Goal: Task Accomplishment & Management: Manage account settings

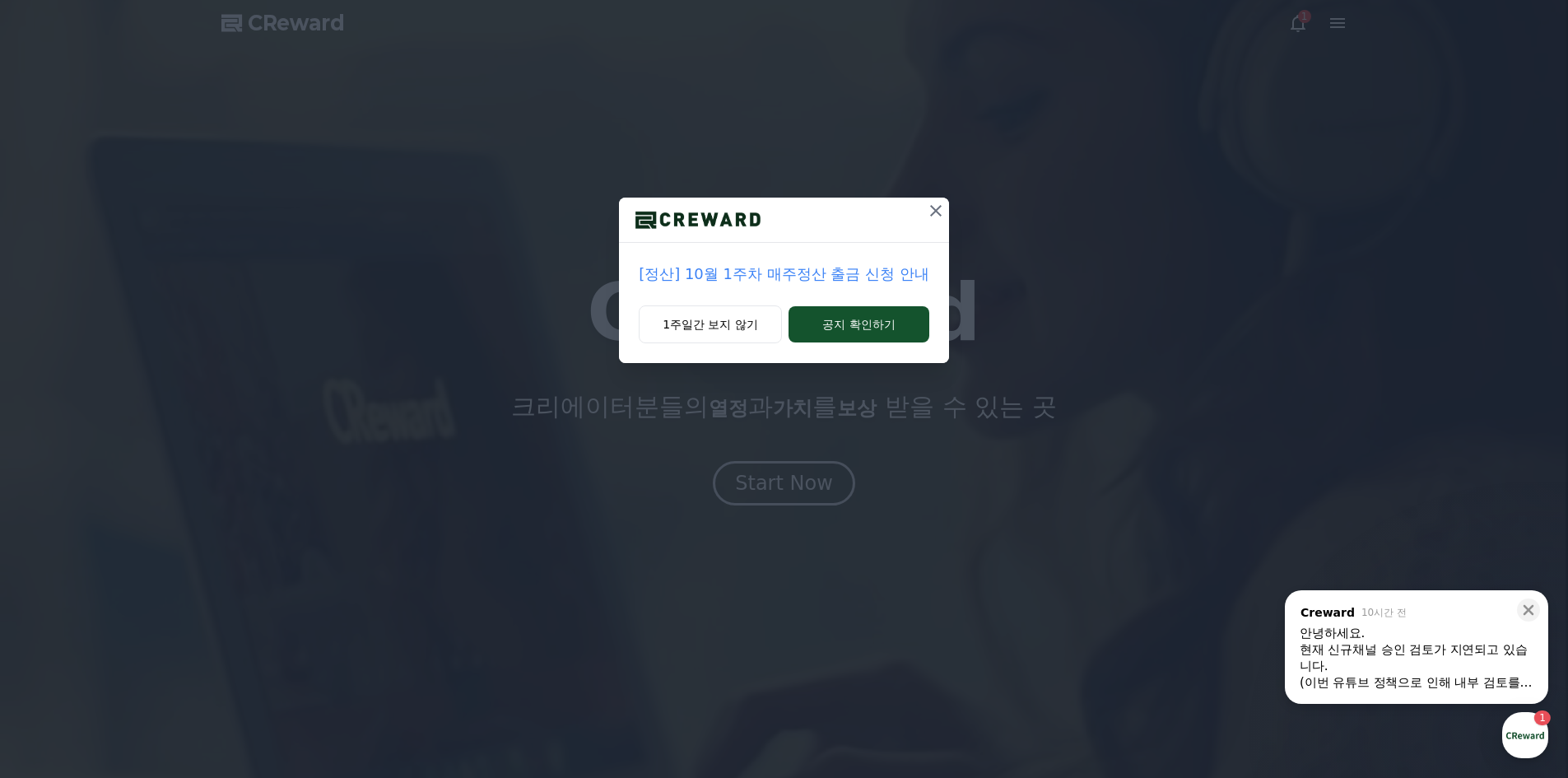
click at [833, 442] on div "[정산] 10월 1주차 매주정산 출금 신청 안내 1주일간 보지 않기 공지 확인하기" at bounding box center [784, 389] width 1568 height 778
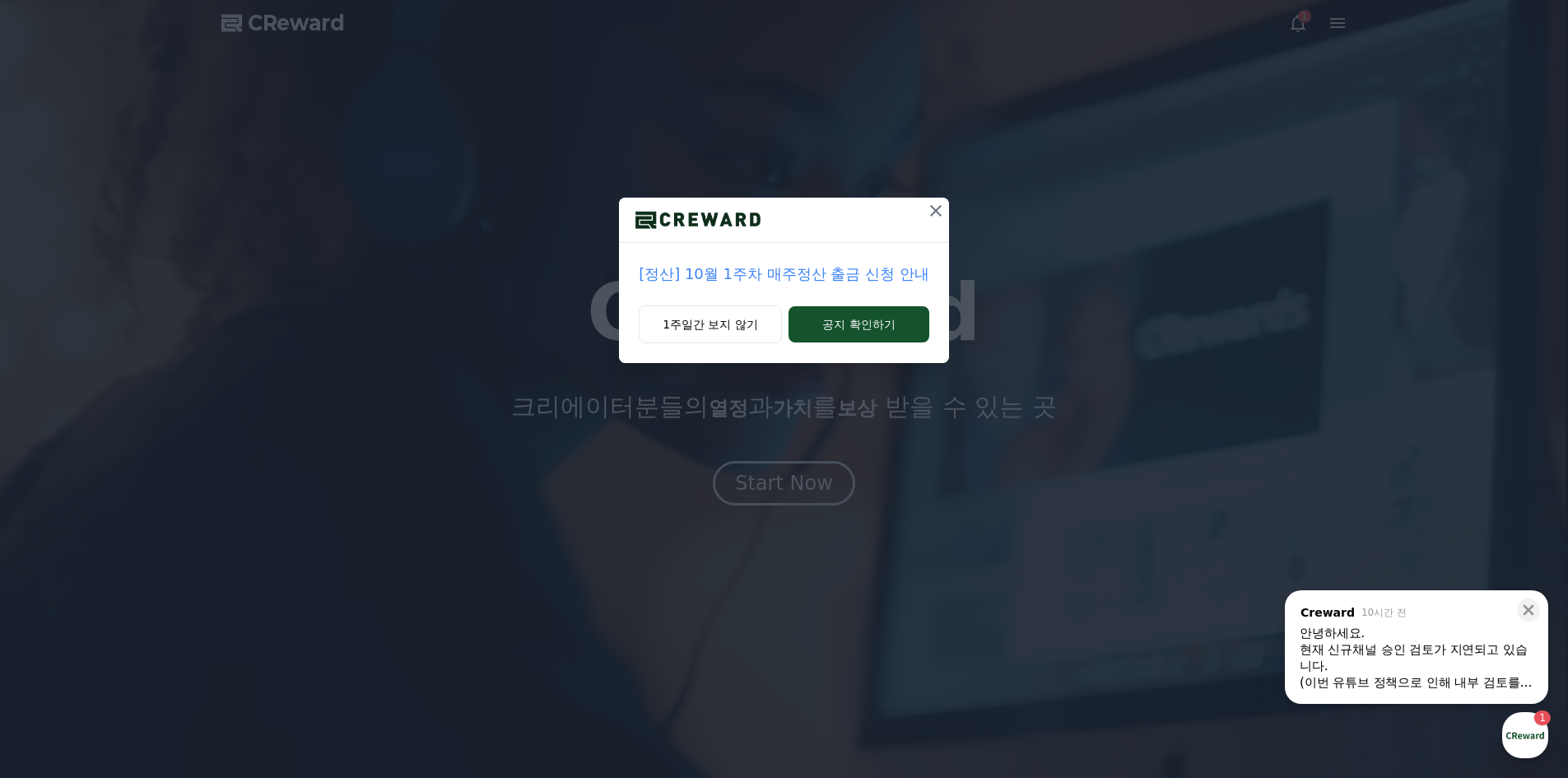
click at [1459, 654] on div "현재 신규채널 승인 검토가 지연되고 있습니다." at bounding box center [1416, 657] width 234 height 33
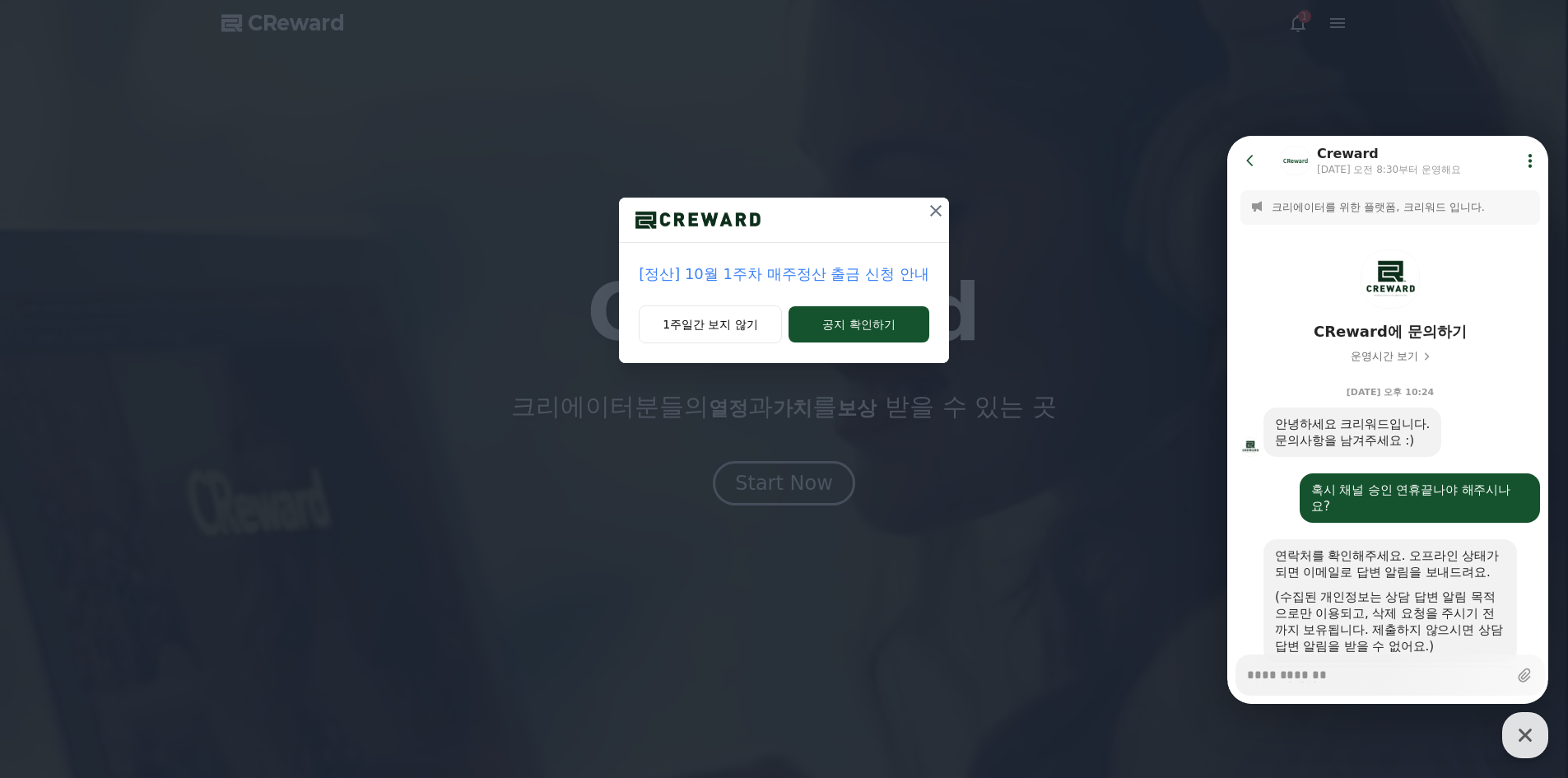
scroll to position [612, 0]
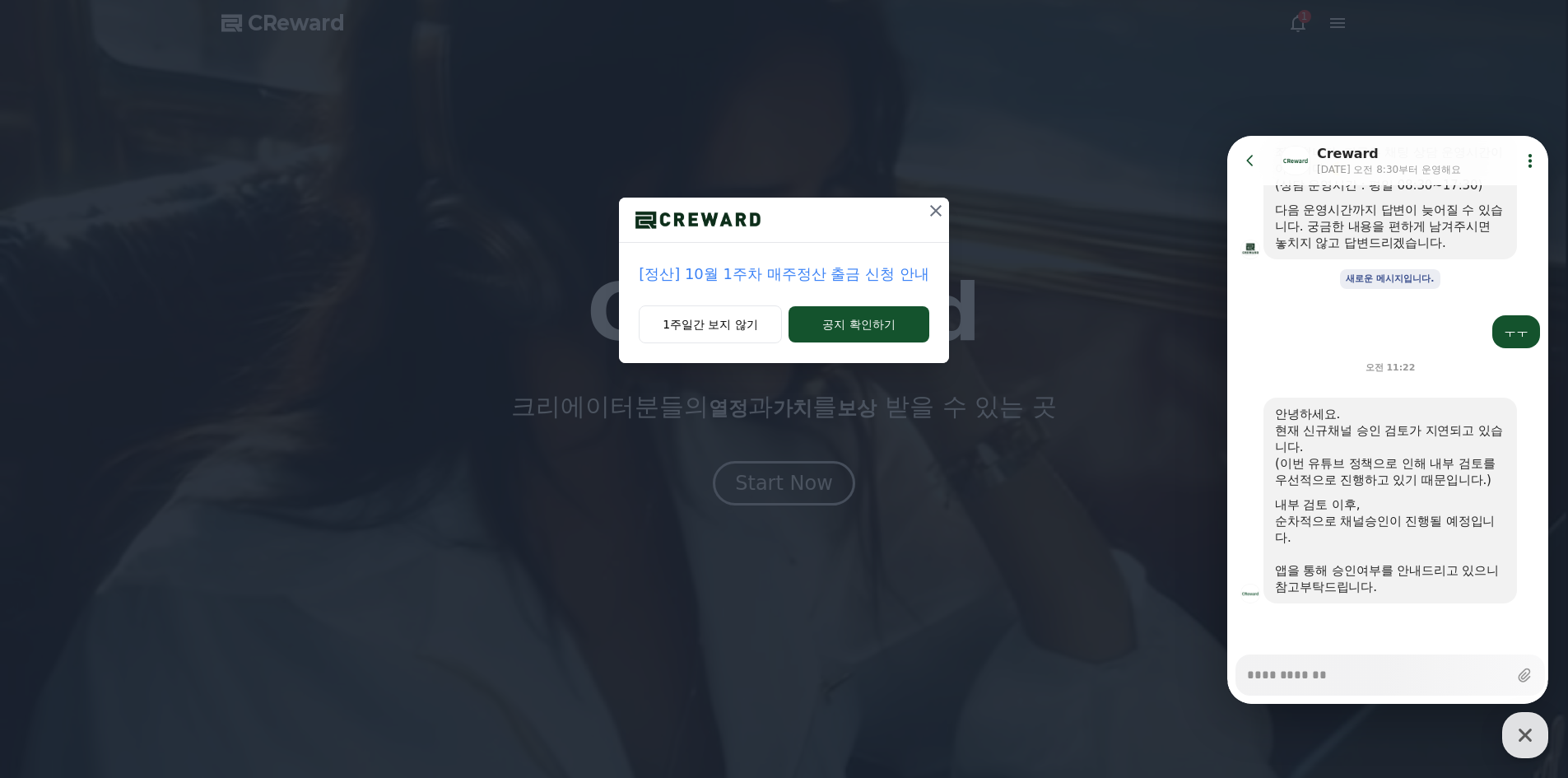
type textarea "*"
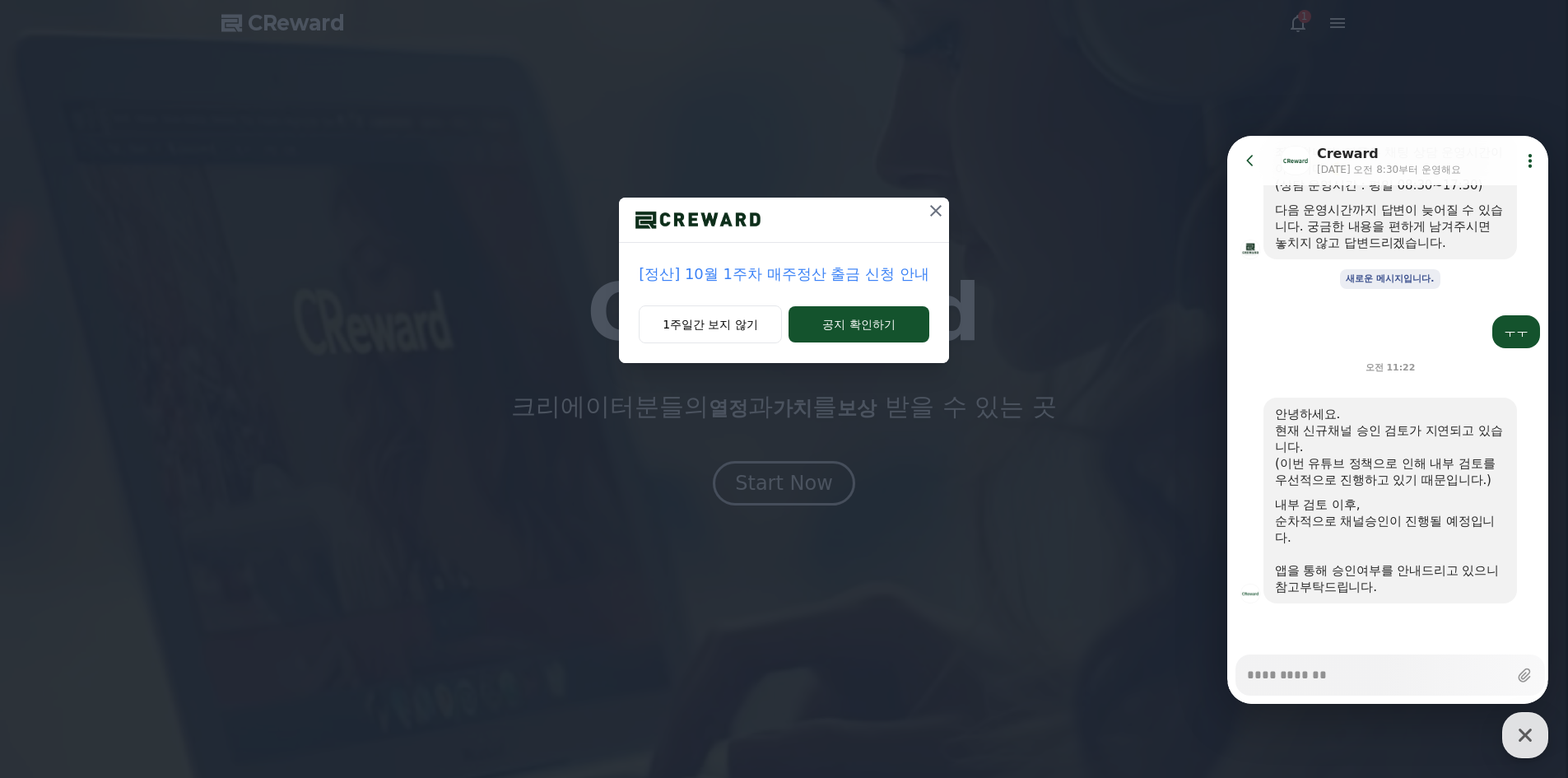
click at [760, 466] on div "[정산] 10월 1주차 매주정산 출금 신청 안내 1주일간 보지 않기 공지 확인하기" at bounding box center [784, 389] width 1568 height 778
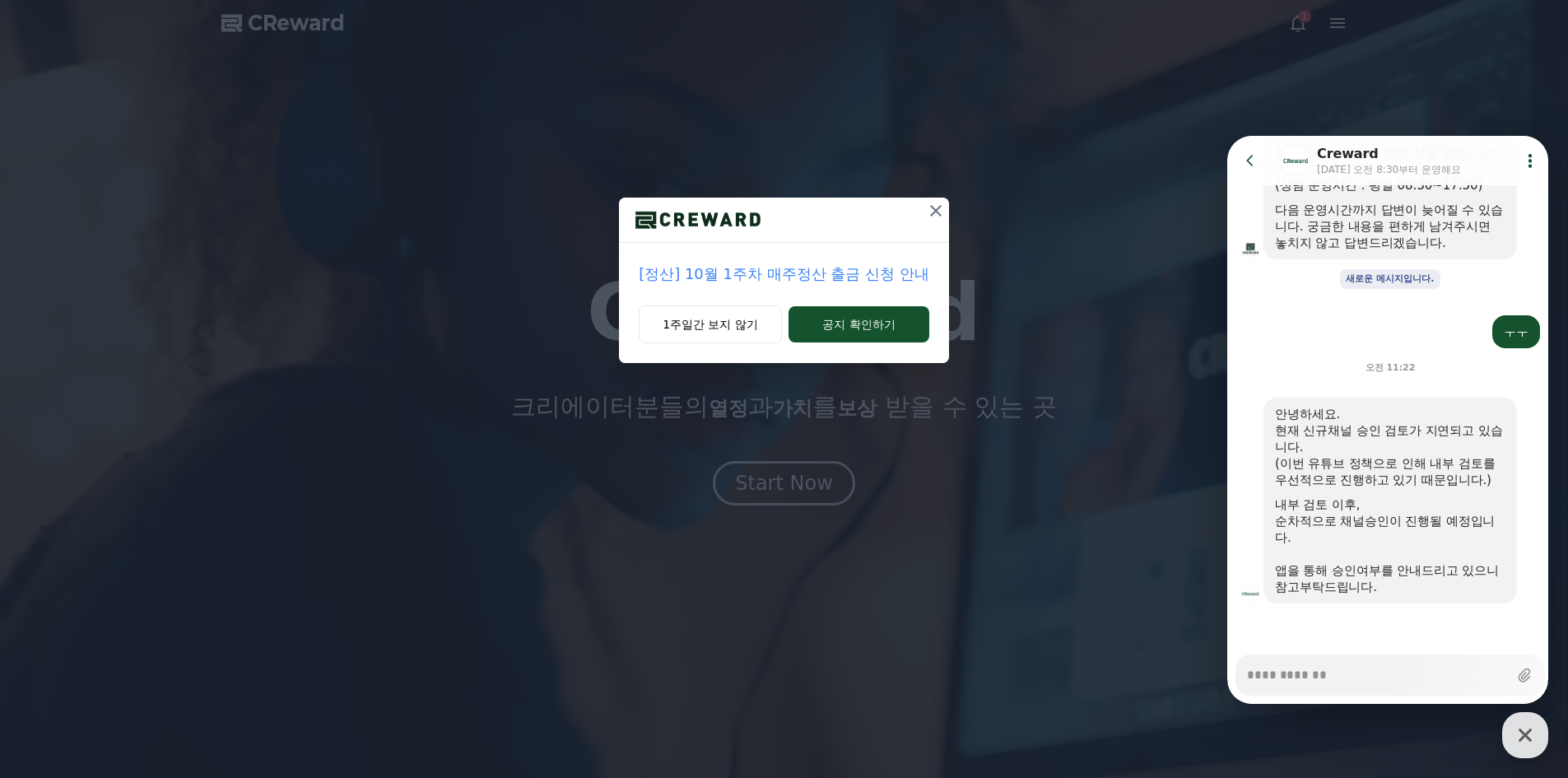
click at [778, 483] on div "[정산] 10월 1주차 매주정산 출금 신청 안내 1주일간 보지 않기 공지 확인하기" at bounding box center [784, 389] width 1568 height 778
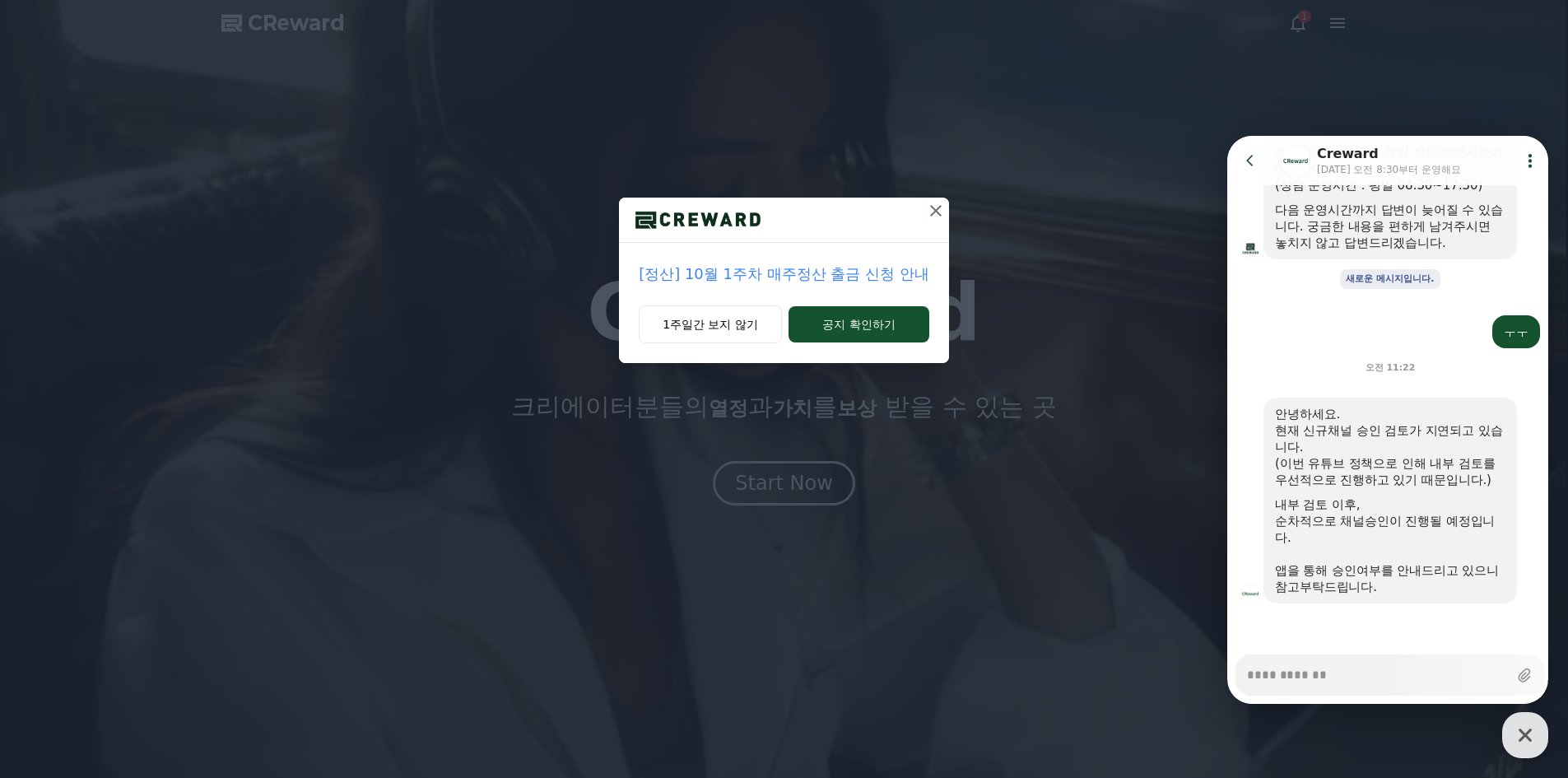
click at [931, 213] on icon at bounding box center [936, 211] width 20 height 20
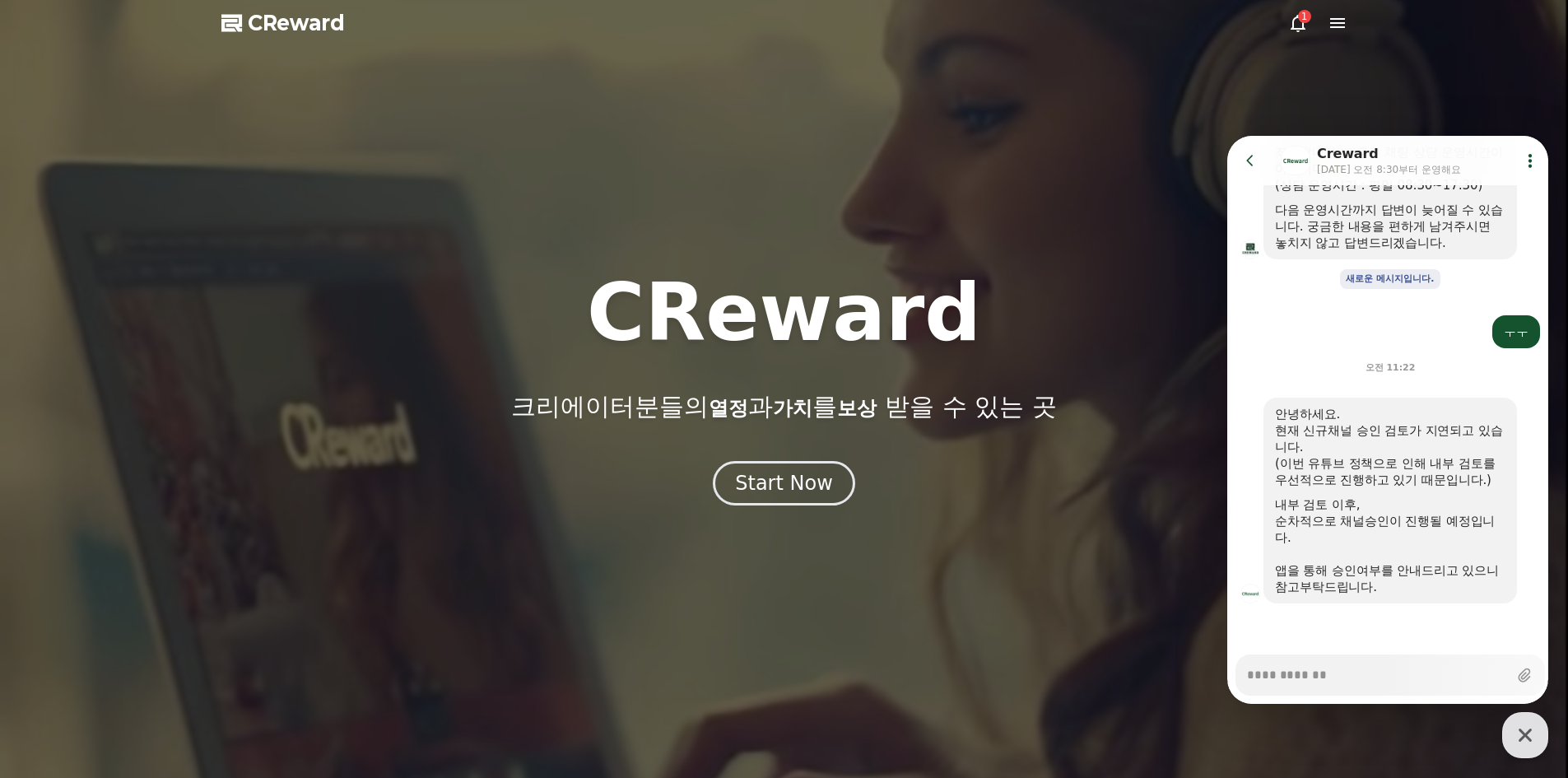
click at [808, 410] on span "가치" at bounding box center [793, 407] width 39 height 23
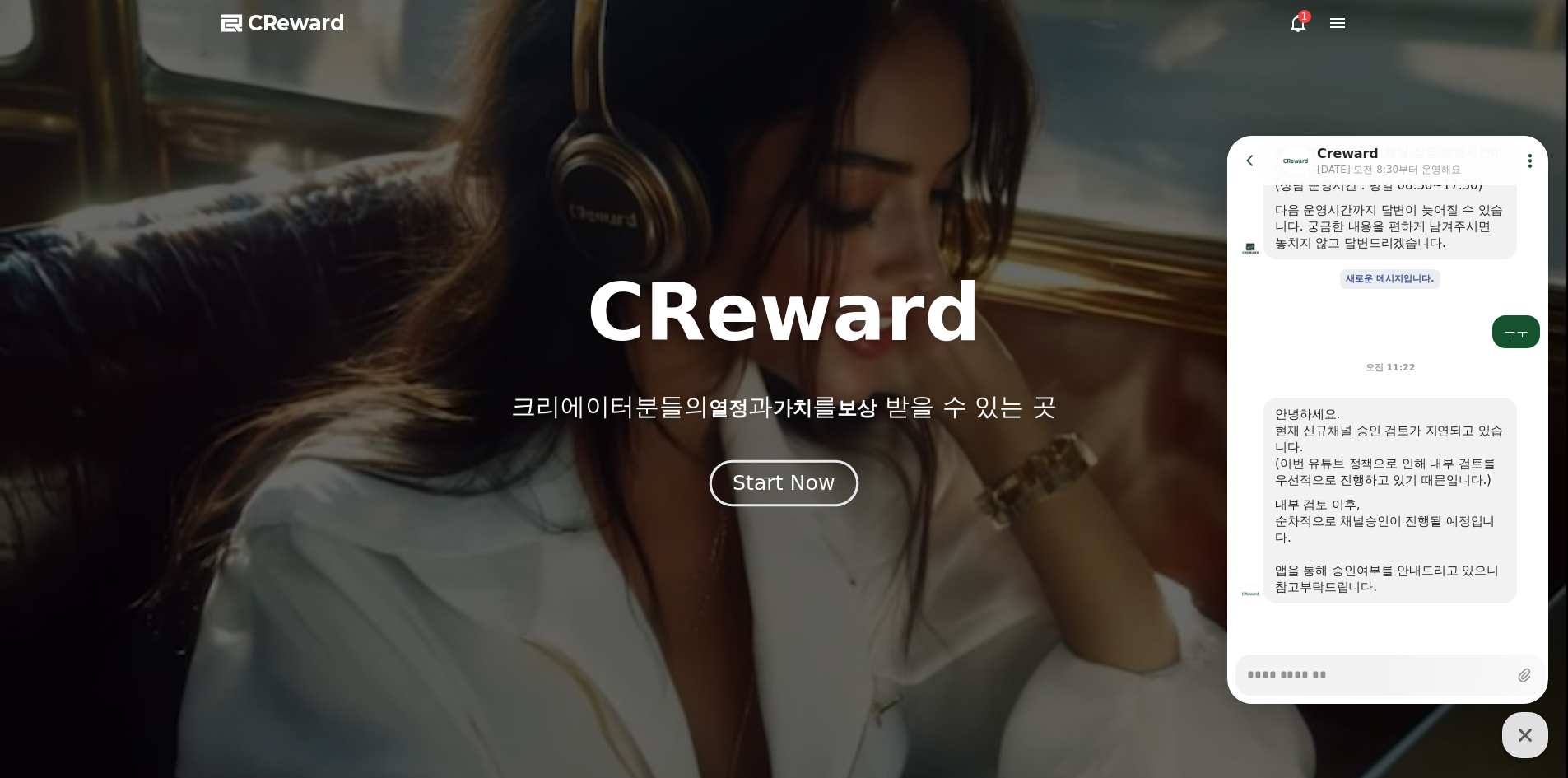
drag, startPoint x: 837, startPoint y: 462, endPoint x: 834, endPoint y: 474, distance: 12.4
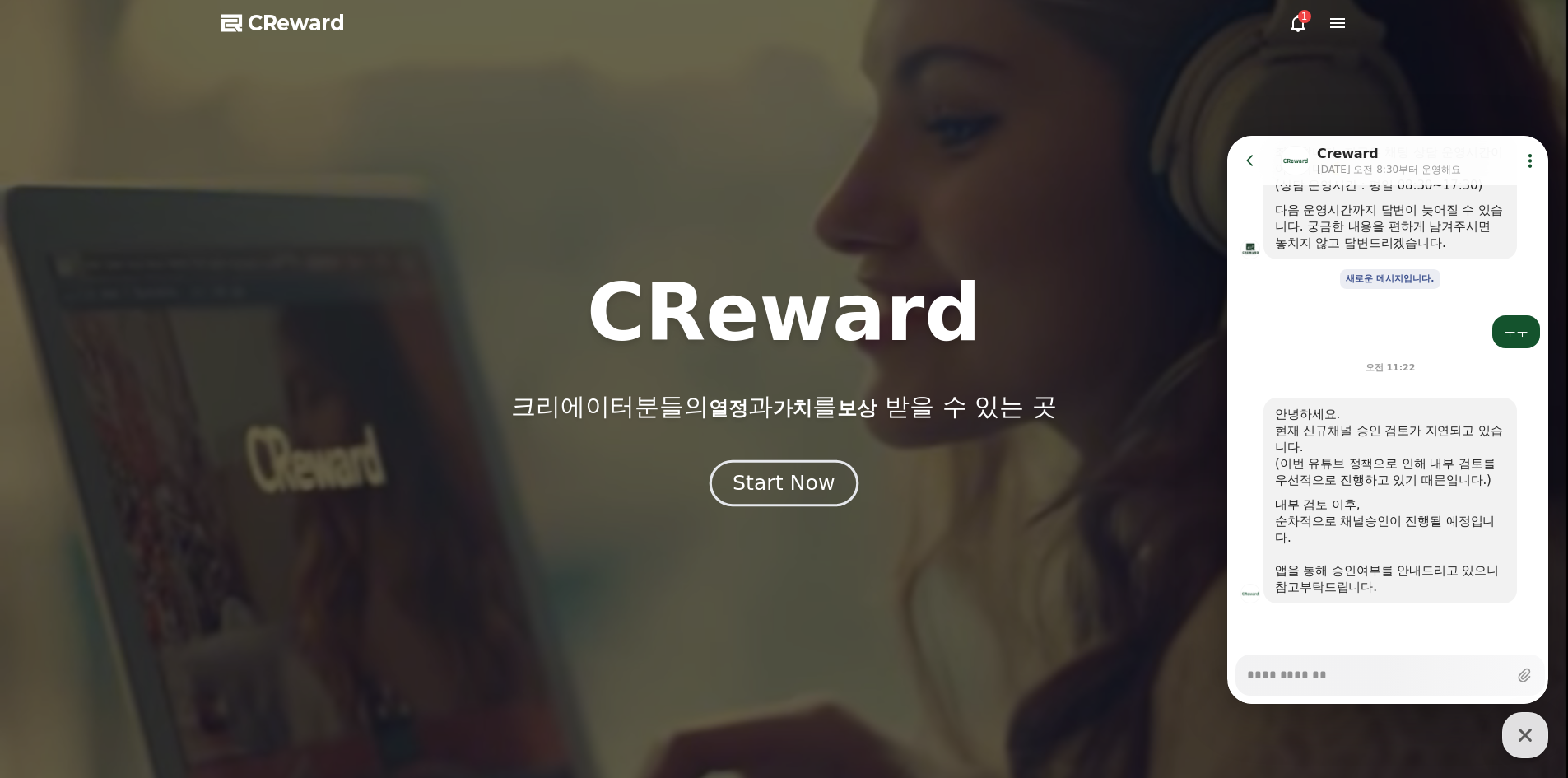
click at [837, 462] on div "Start Now" at bounding box center [784, 482] width 1568 height 44
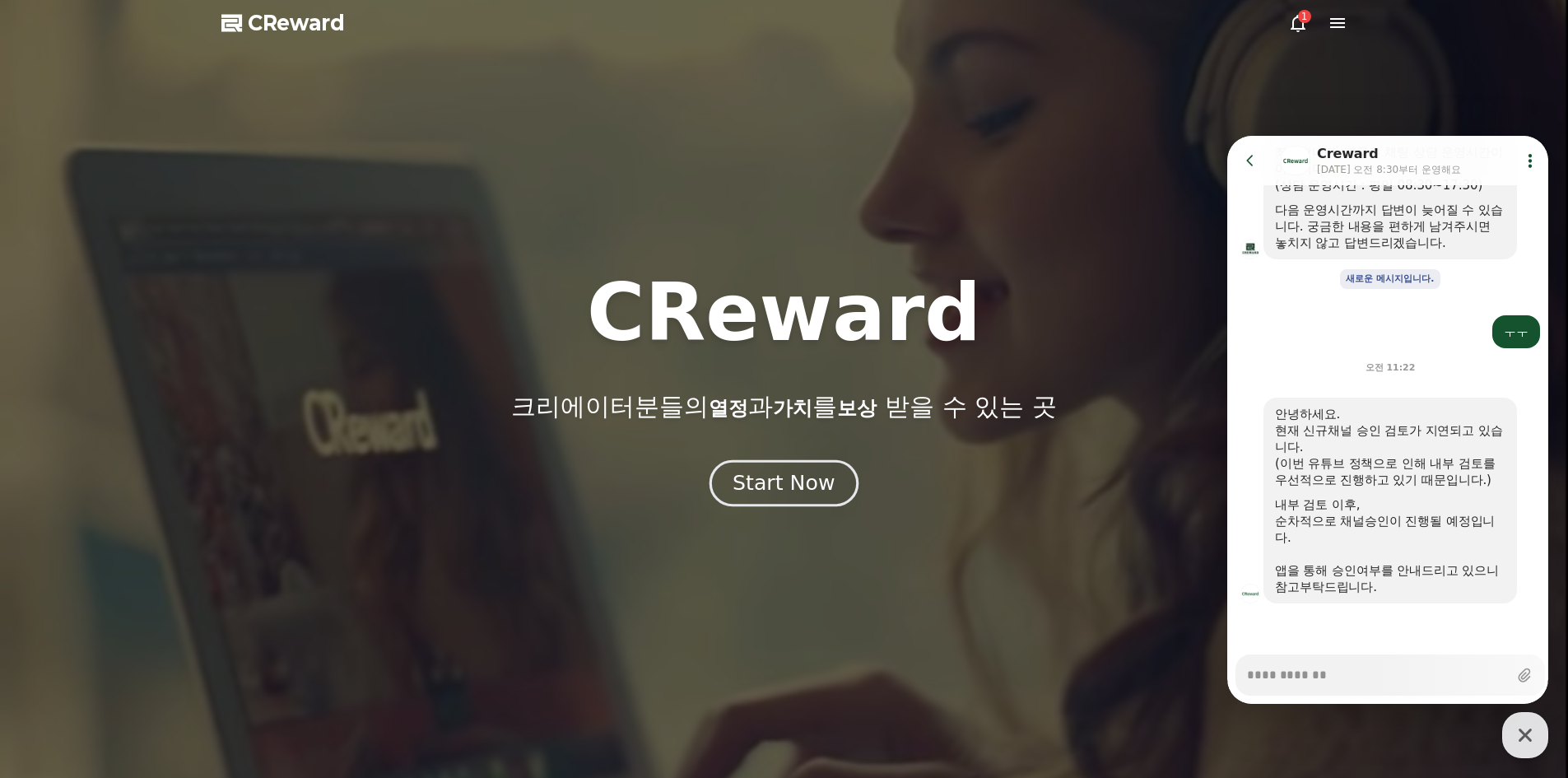
click at [830, 480] on button "Start Now" at bounding box center [783, 483] width 149 height 47
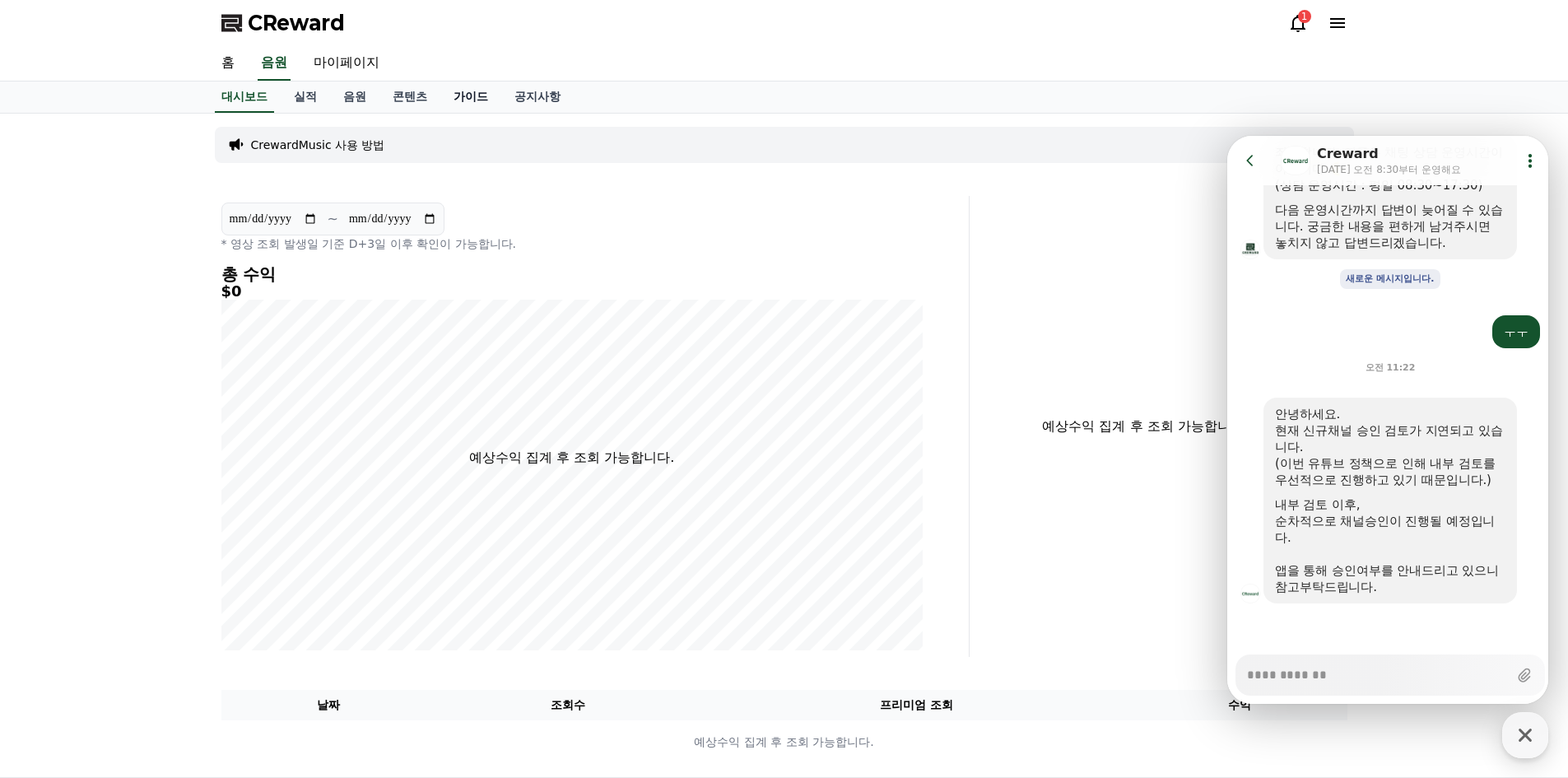
click at [473, 105] on link "가이드" at bounding box center [470, 98] width 61 height 32
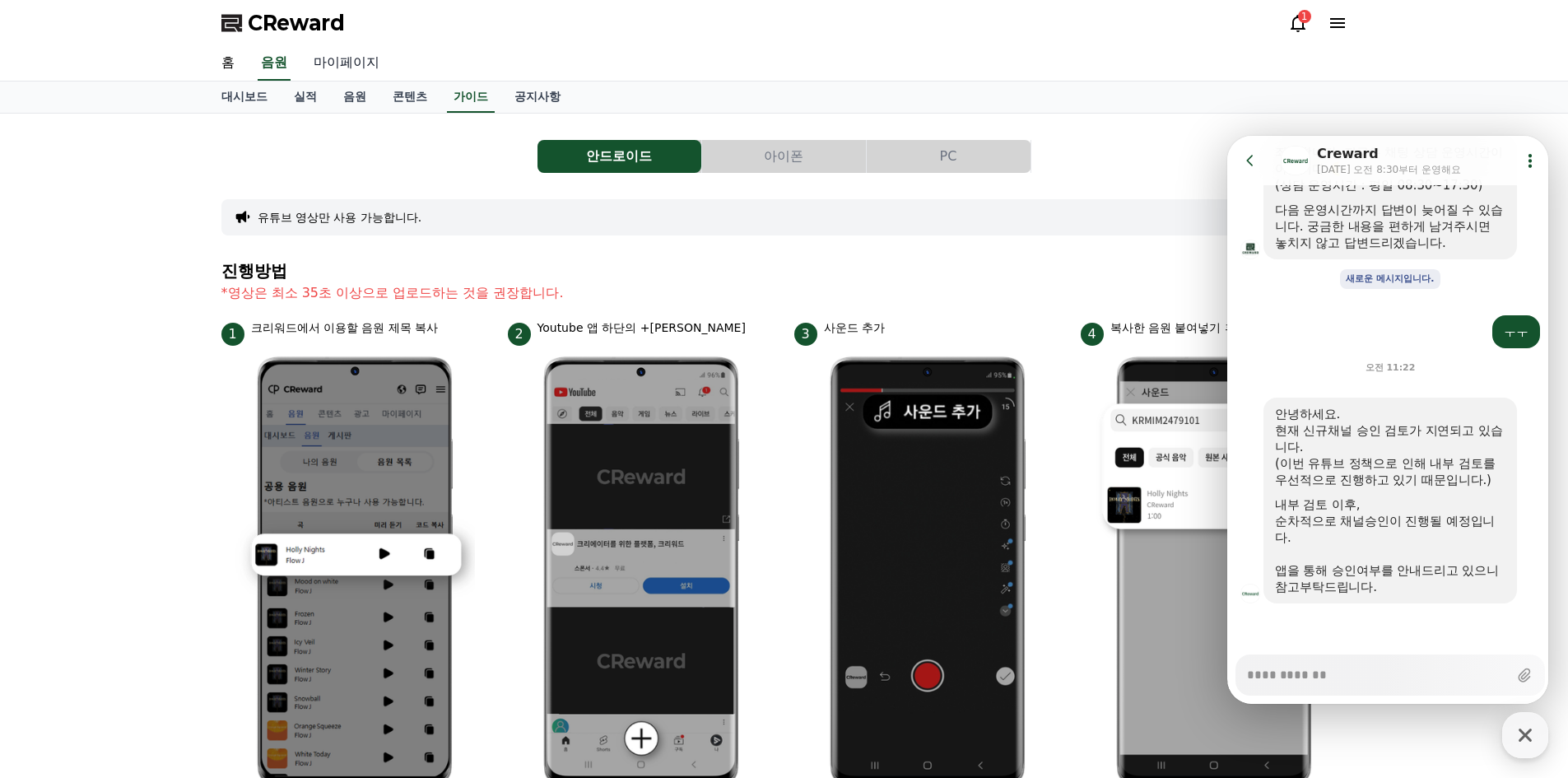
click at [363, 67] on link "마이페이지" at bounding box center [346, 63] width 92 height 35
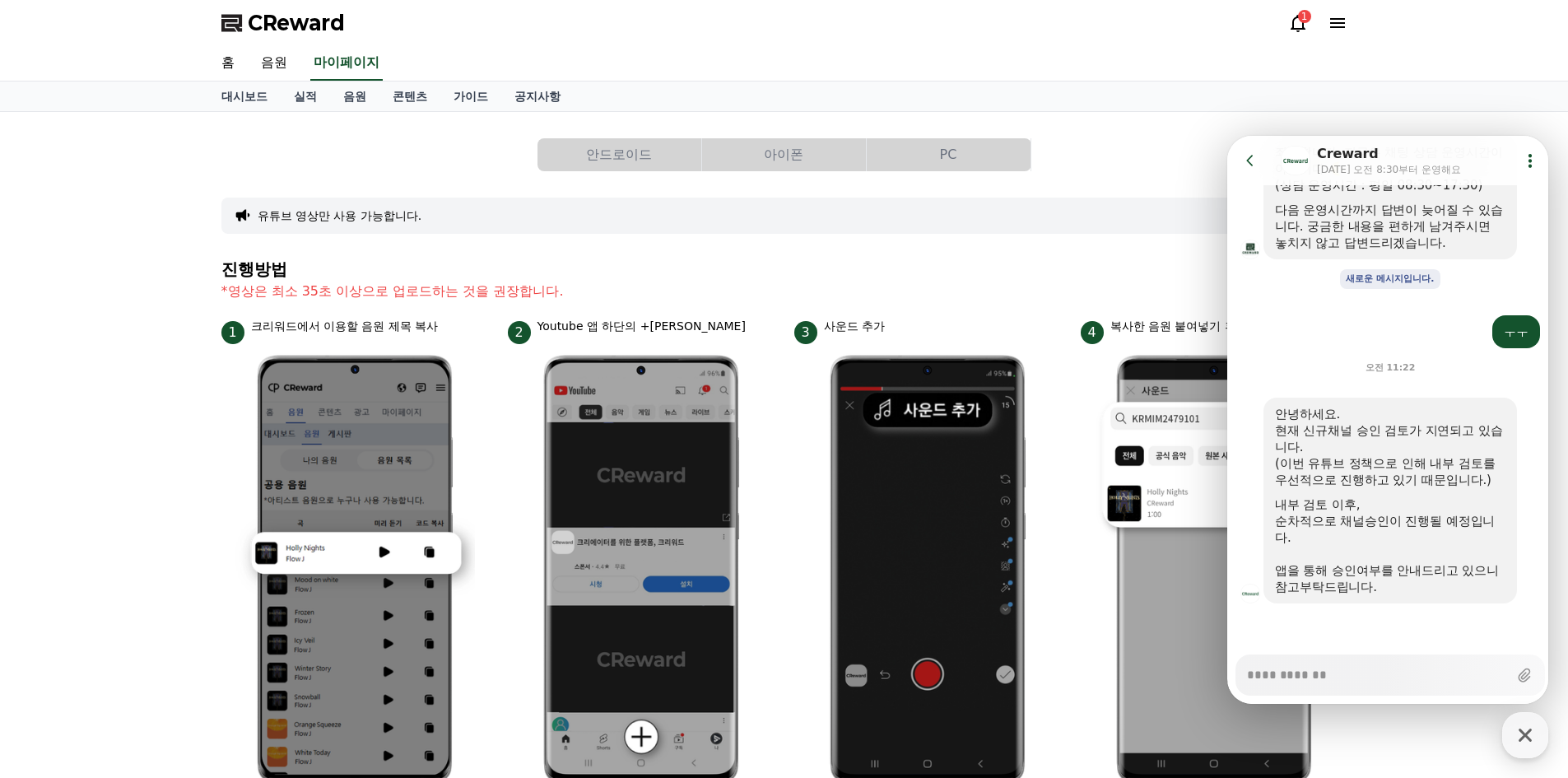
select select "**********"
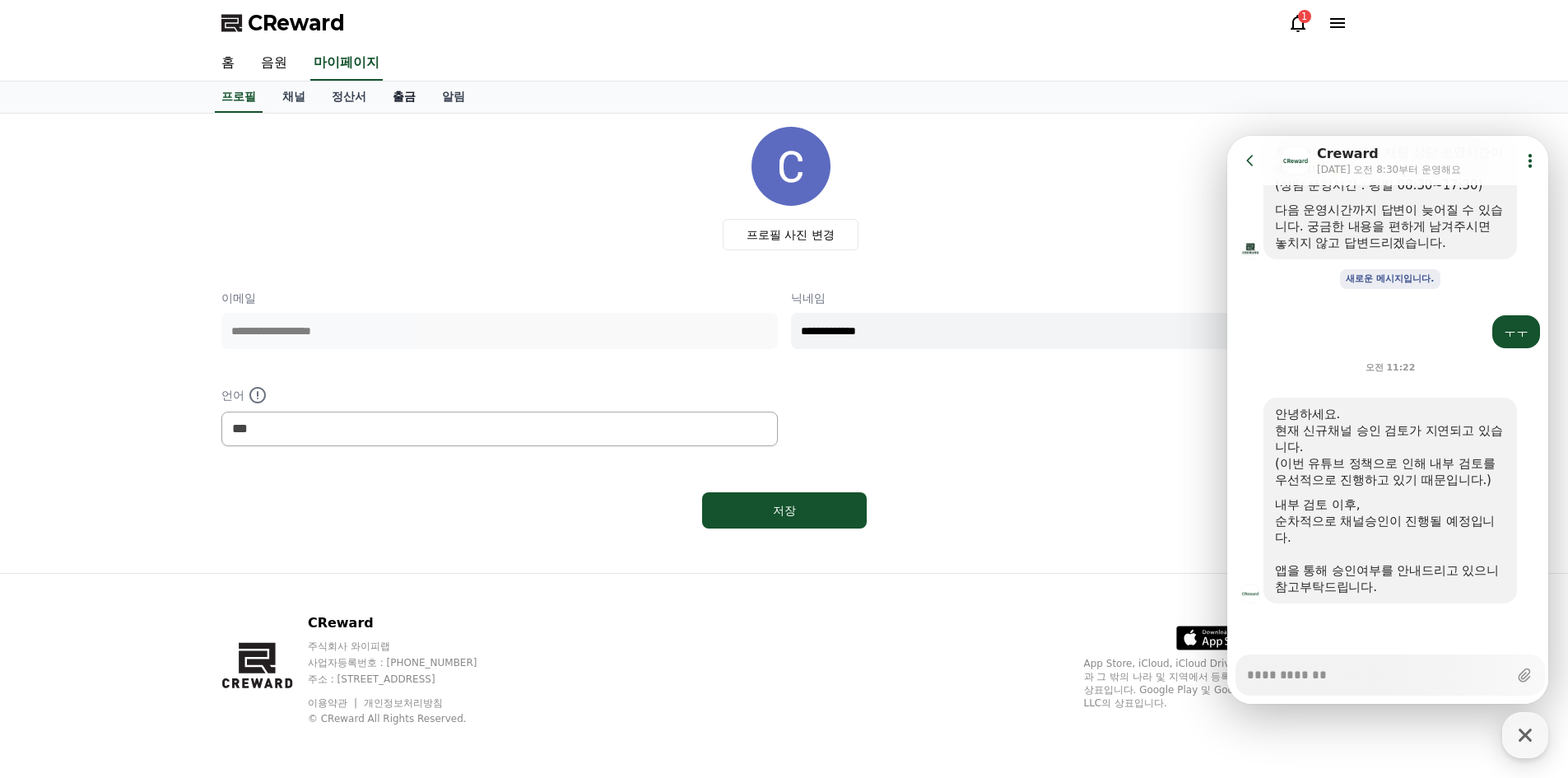
click at [405, 105] on link "출금" at bounding box center [404, 98] width 49 height 32
click at [364, 99] on link "정산서" at bounding box center [349, 98] width 61 height 32
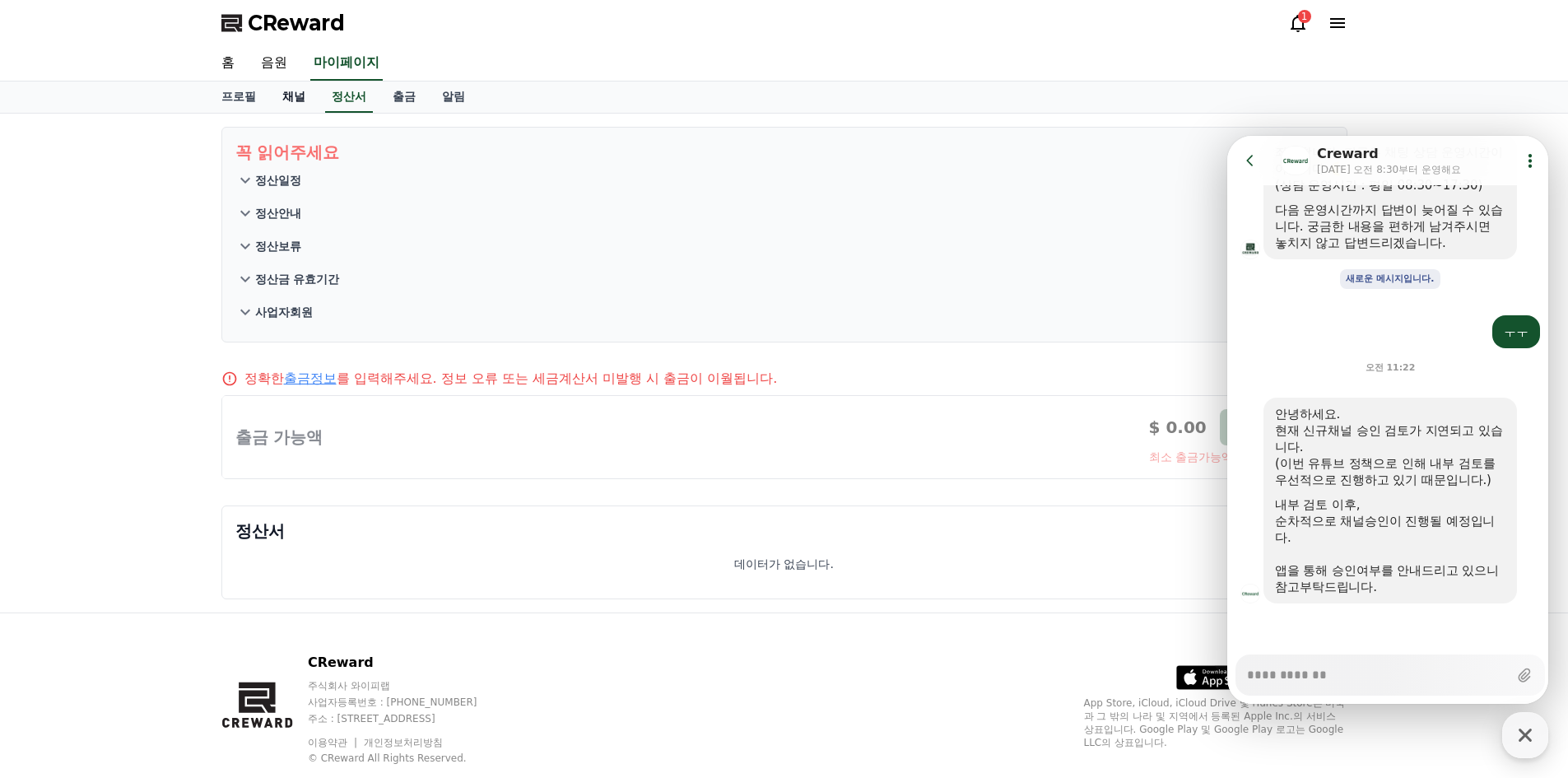
click at [311, 97] on link "채널" at bounding box center [294, 98] width 49 height 32
click at [307, 97] on link "채널" at bounding box center [294, 98] width 36 height 32
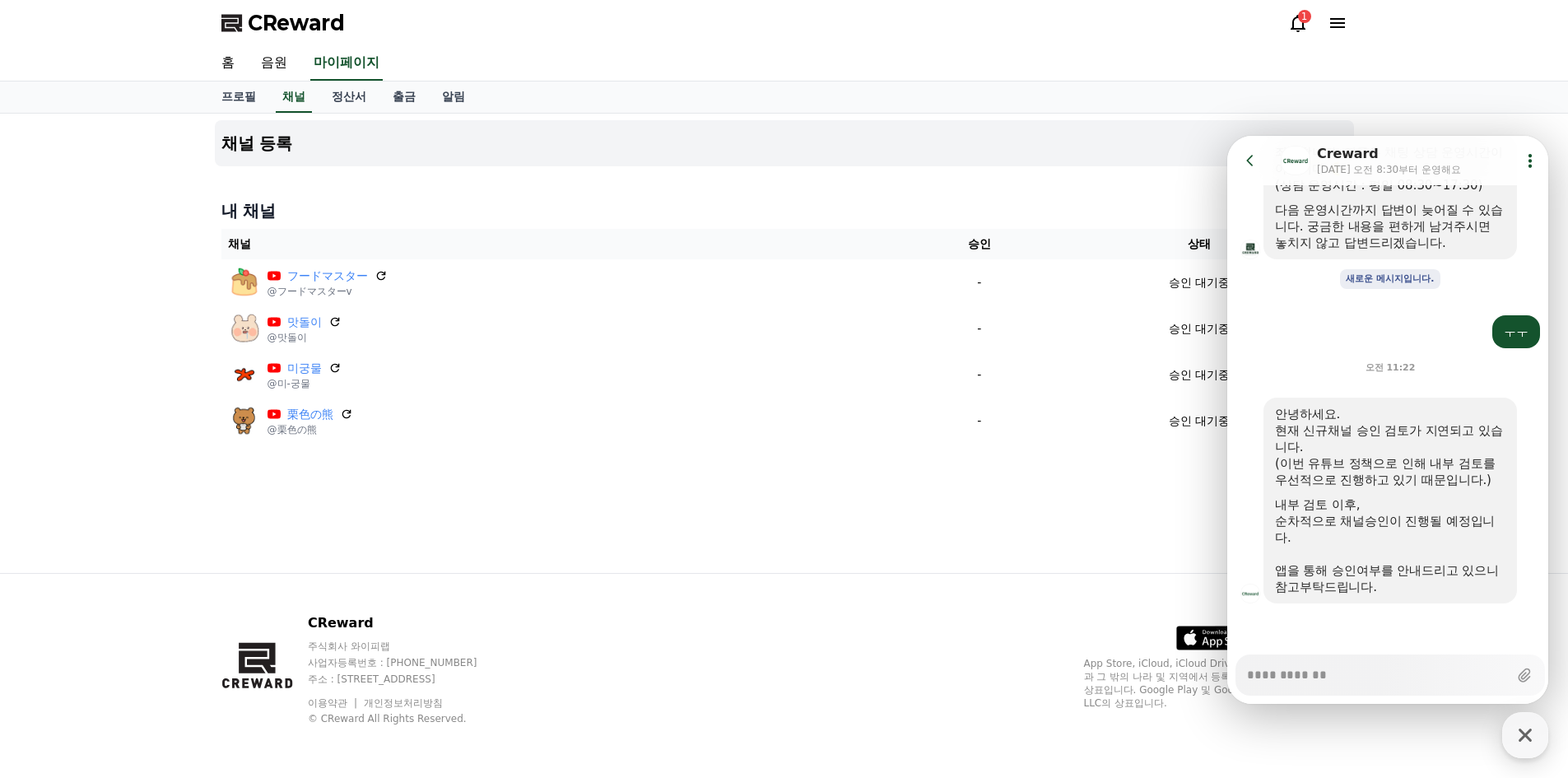
click at [1304, 22] on div "1" at bounding box center [1304, 16] width 13 height 13
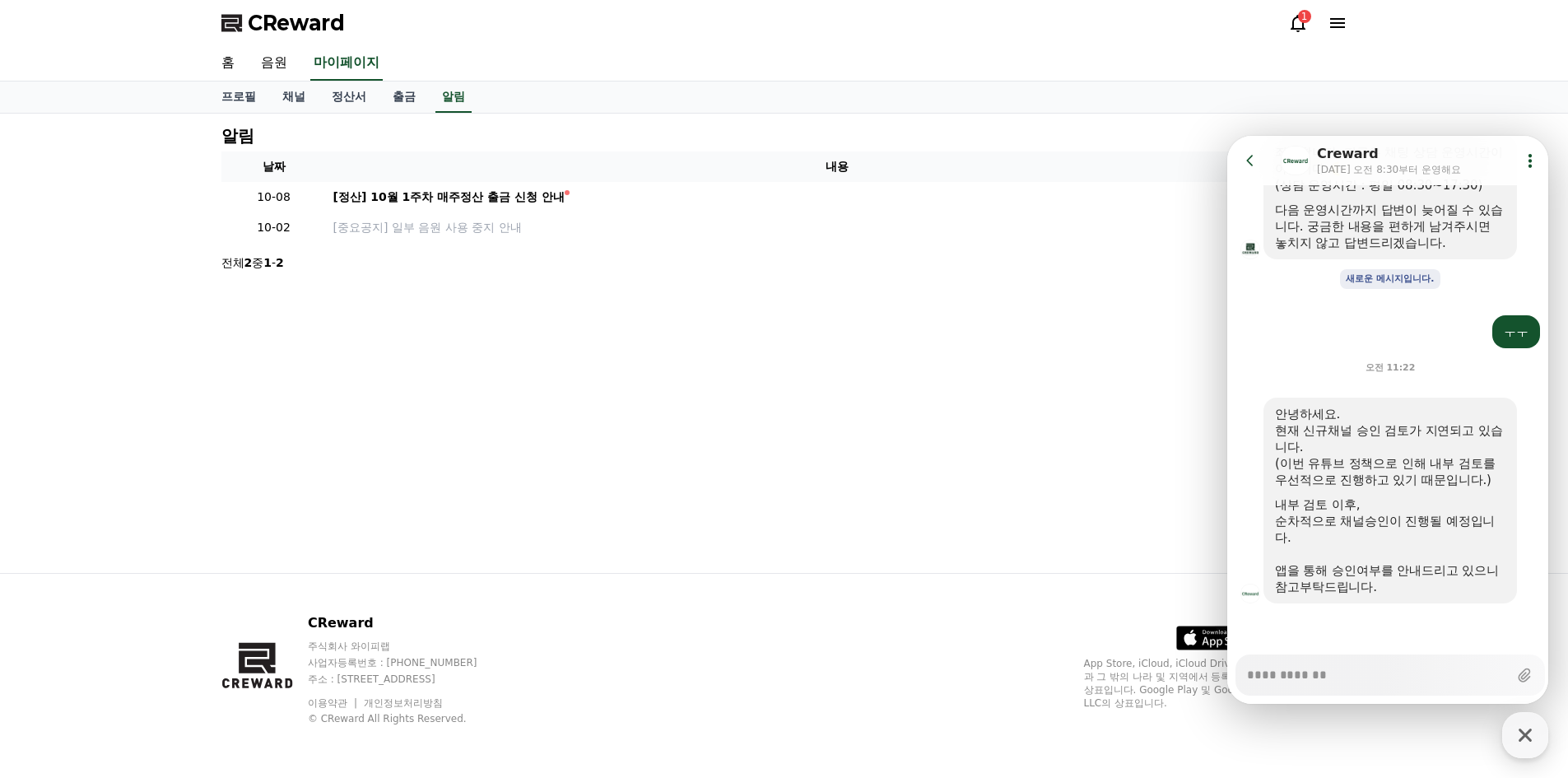
click at [1300, 23] on icon at bounding box center [1298, 23] width 20 height 20
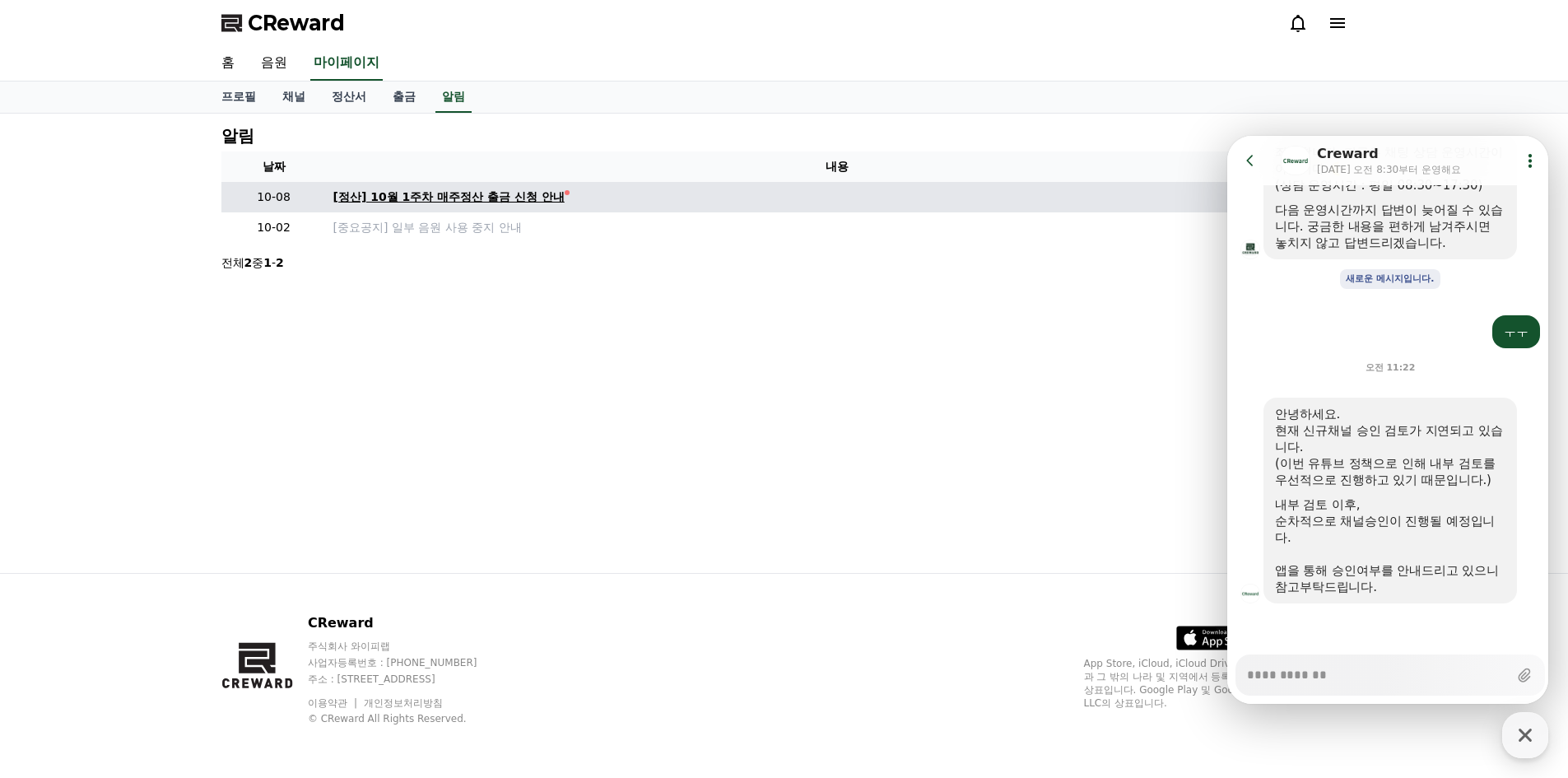
click at [459, 195] on div "[정산] 10월 1주차 매주정산 출금 신청 안내" at bounding box center [449, 197] width 231 height 18
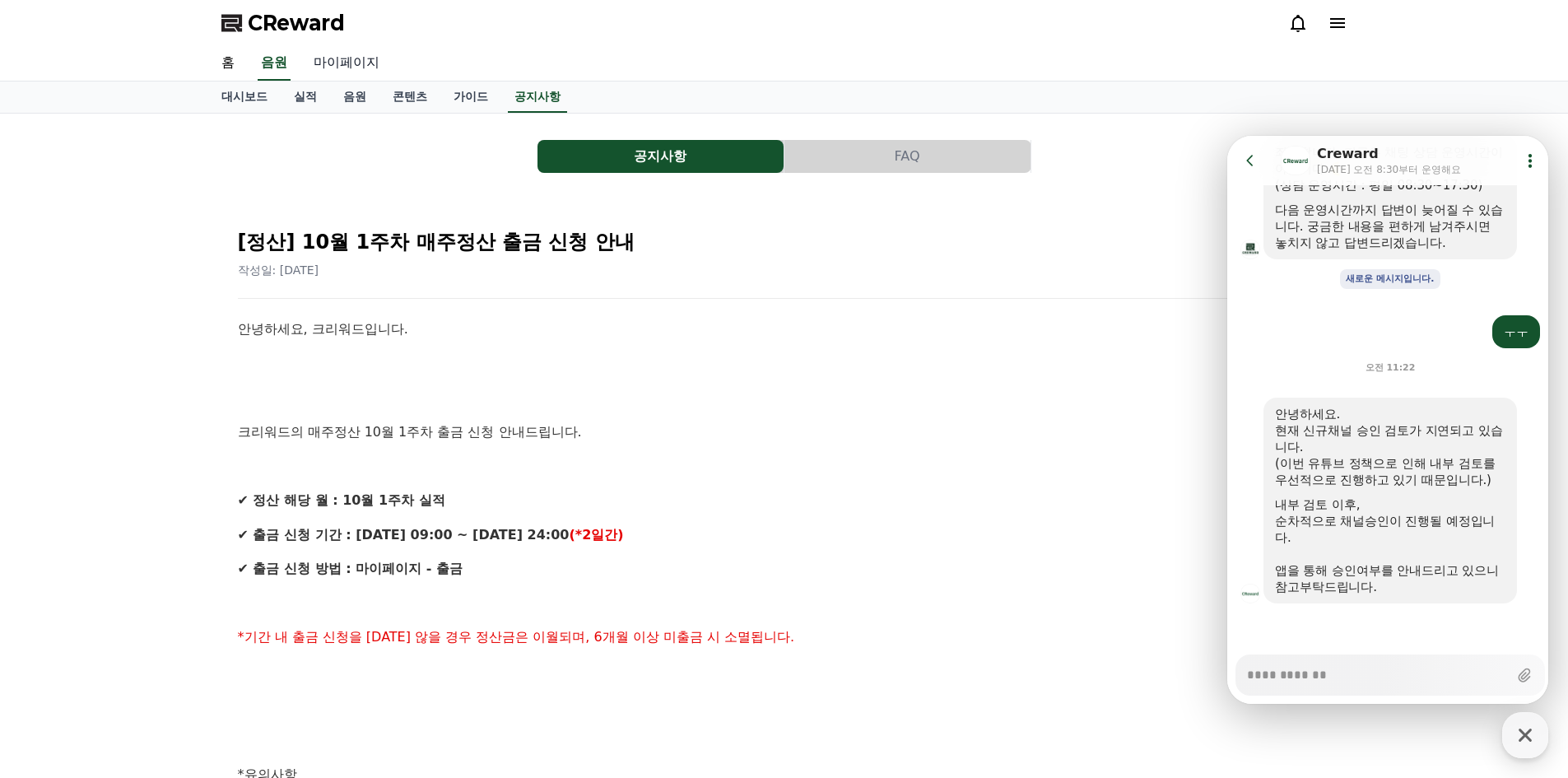
click at [331, 73] on link "마이페이지" at bounding box center [346, 63] width 92 height 35
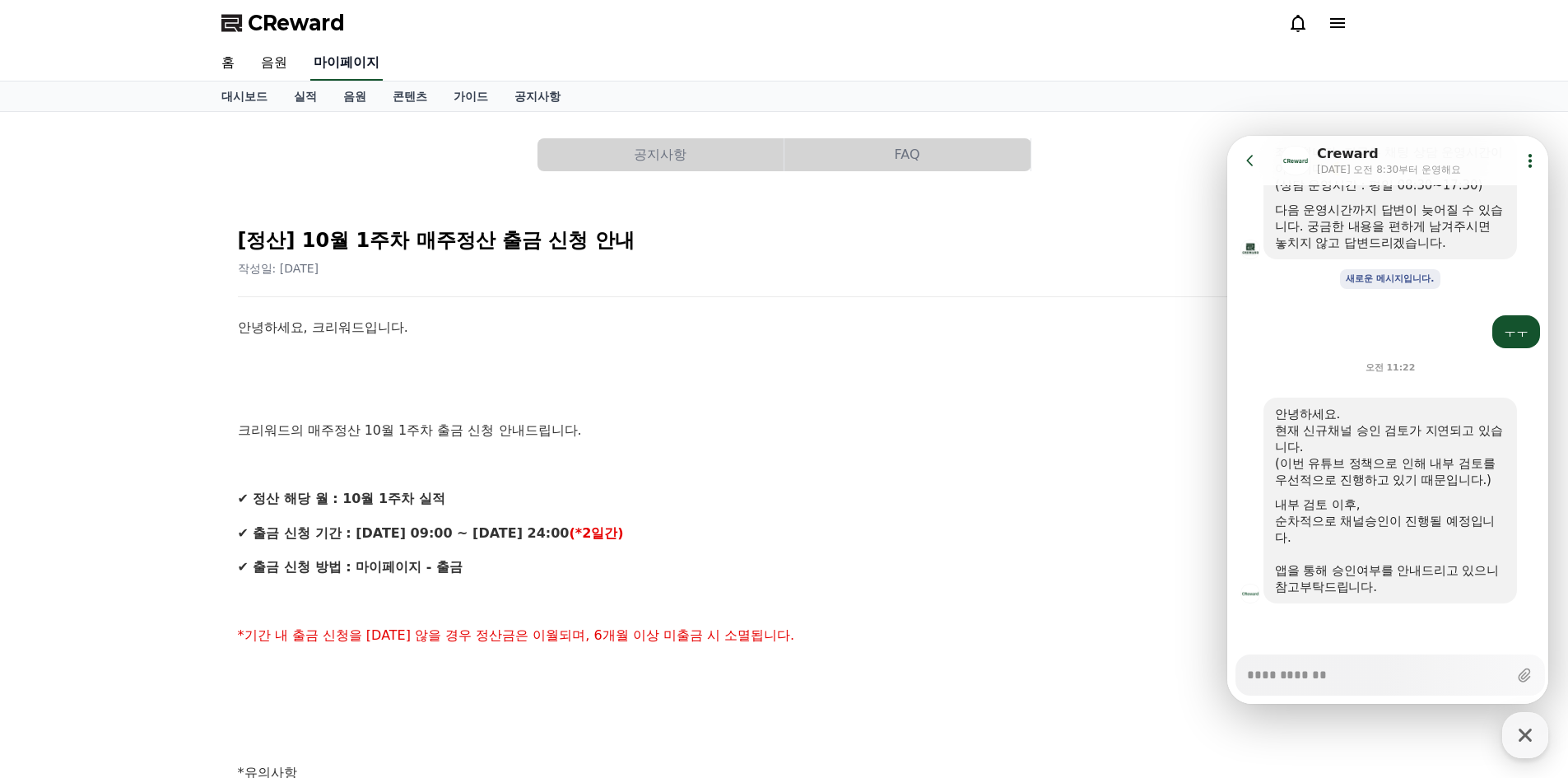
select select "**********"
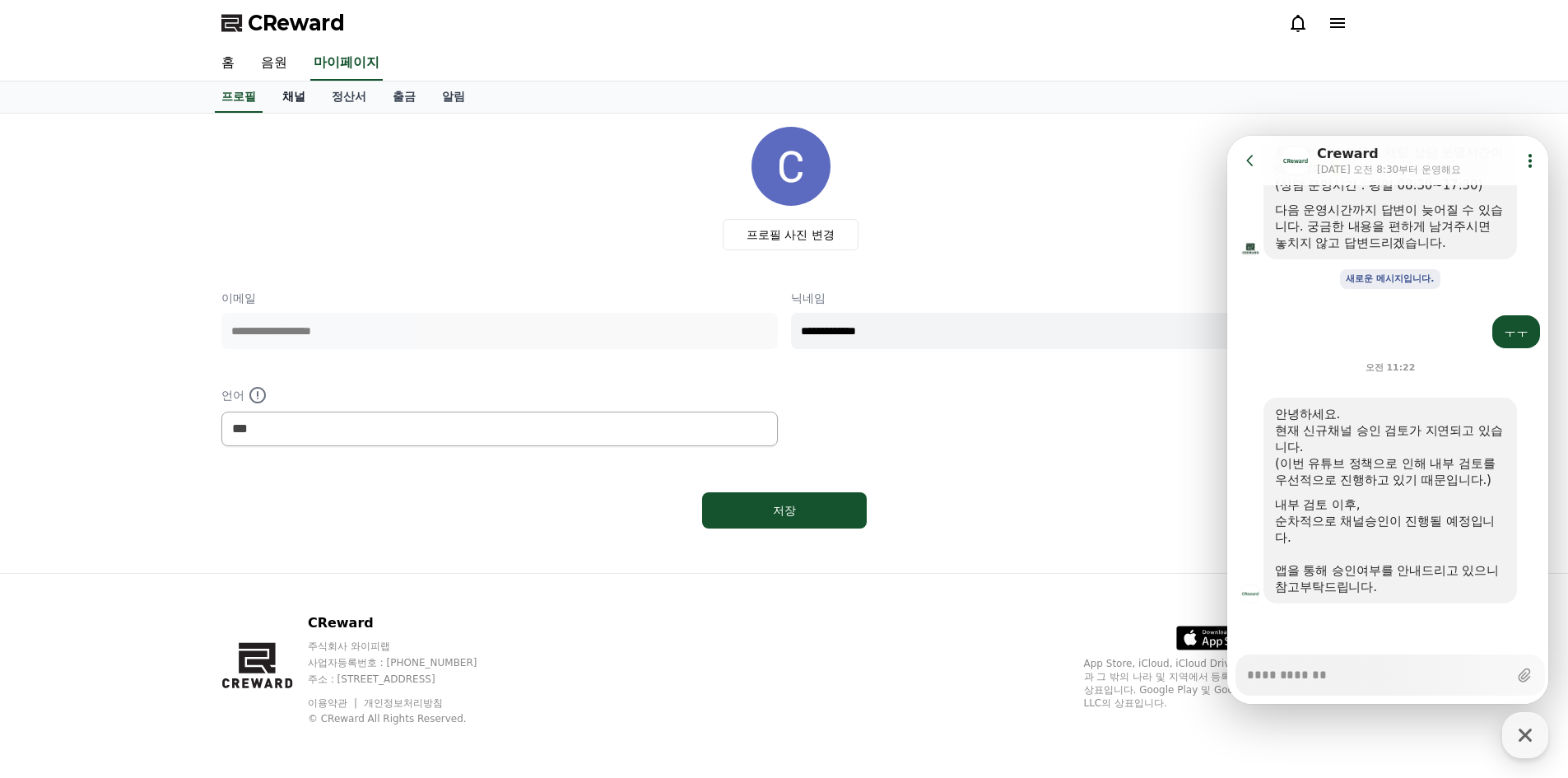
click at [304, 92] on link "채널" at bounding box center [294, 98] width 49 height 32
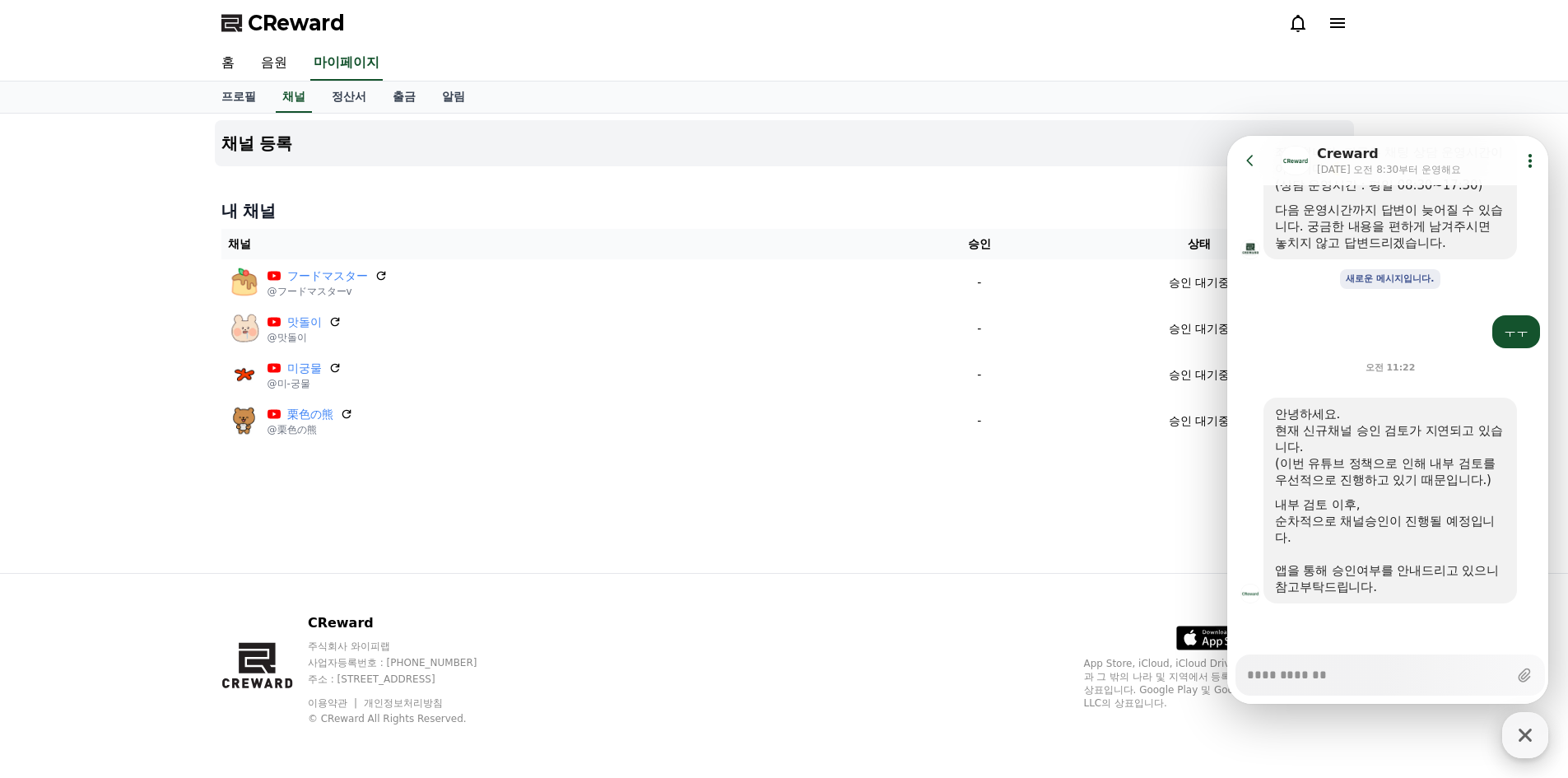
click at [1533, 726] on icon "button" at bounding box center [1525, 735] width 30 height 30
type textarea "*"
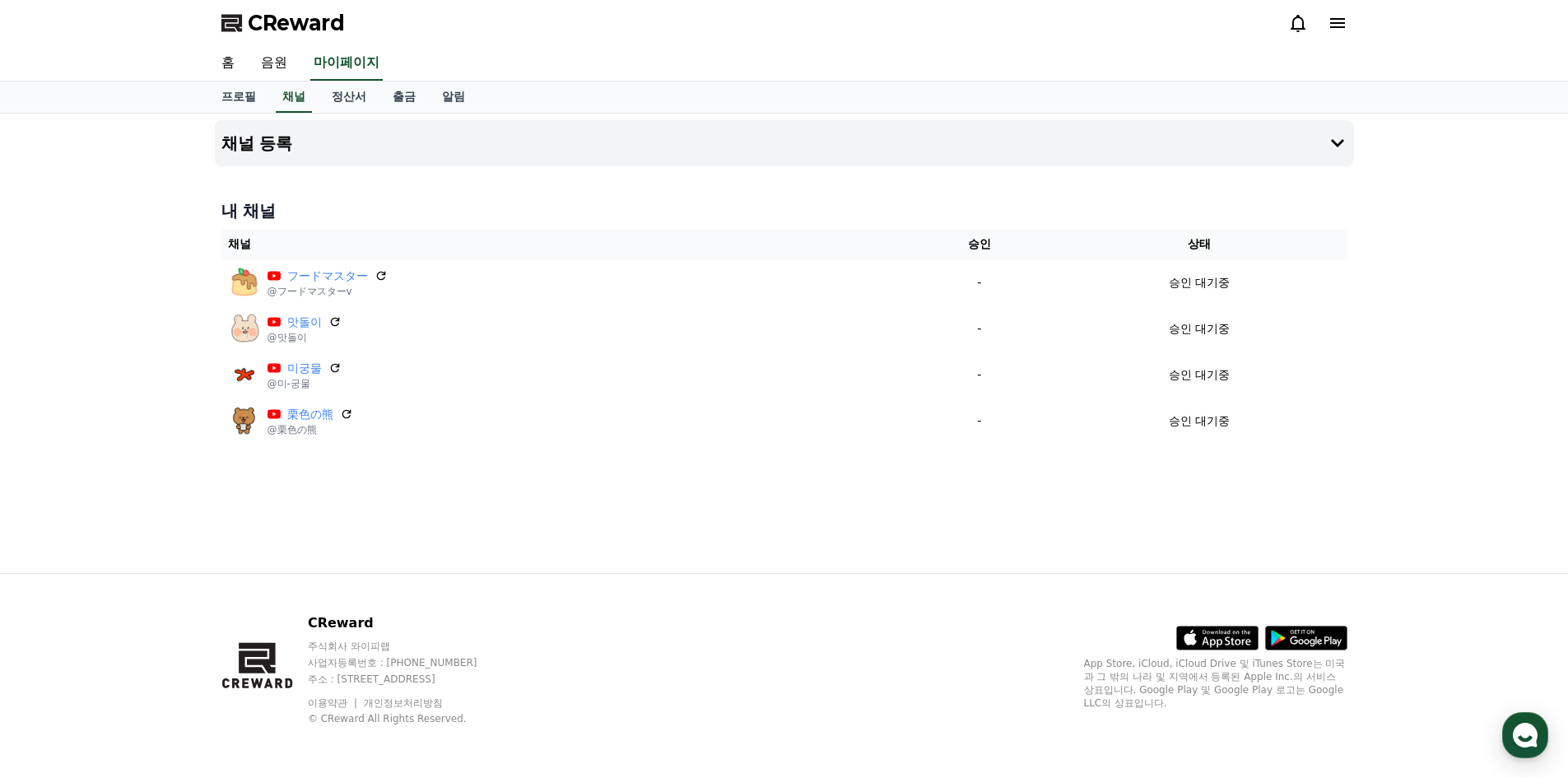
click at [951, 515] on div "채널 등록 내 채널 채널 승인 상태 フードマスター @フードマスターv - 승인 대기중 맛돌이 @맛돌이 - 승인 대기중 미궁물 @미-궁물 - 승인…" at bounding box center [784, 343] width 1152 height 460
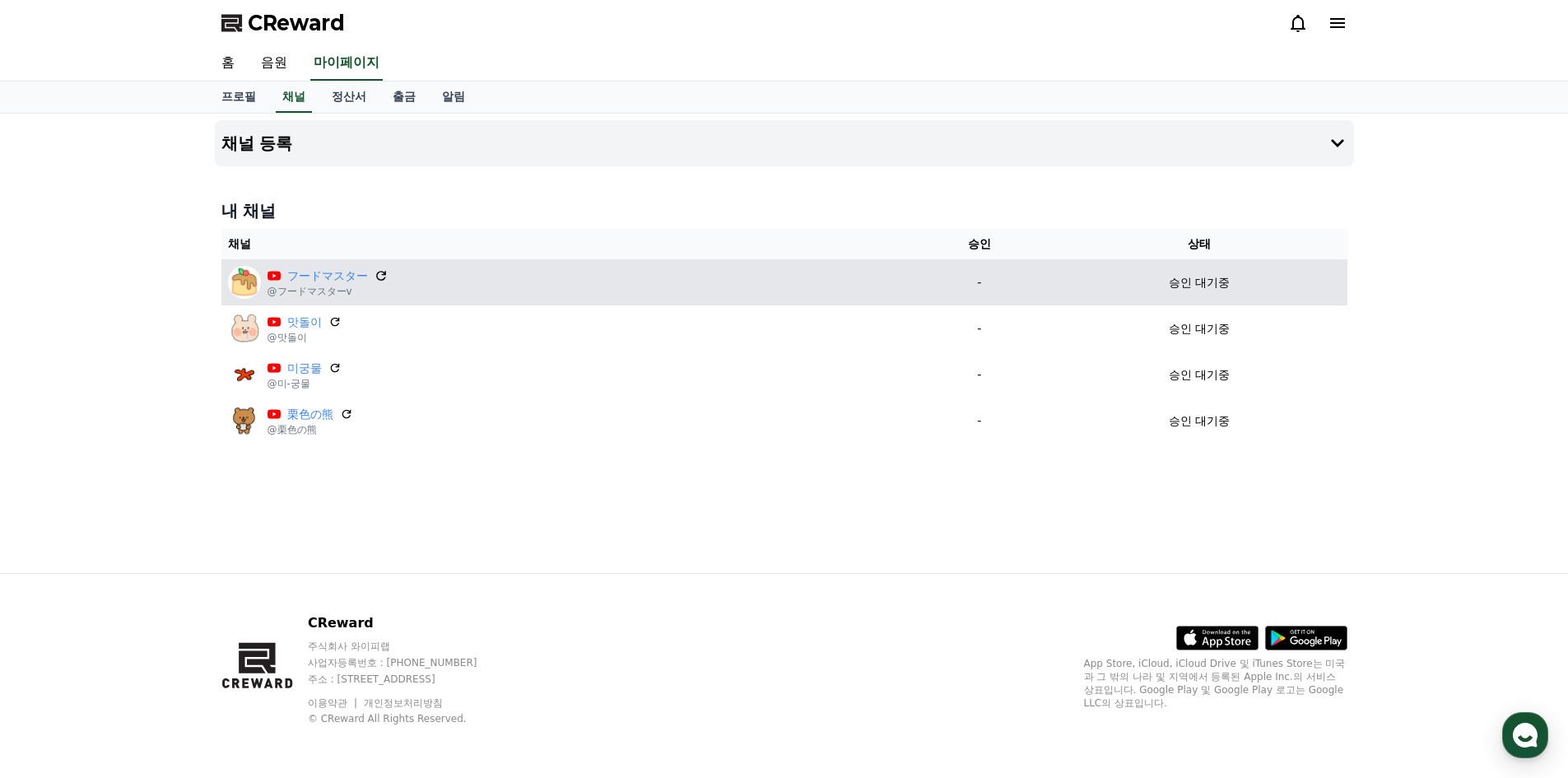
click at [381, 276] on icon at bounding box center [381, 275] width 15 height 15
